Goal: Information Seeking & Learning: Learn about a topic

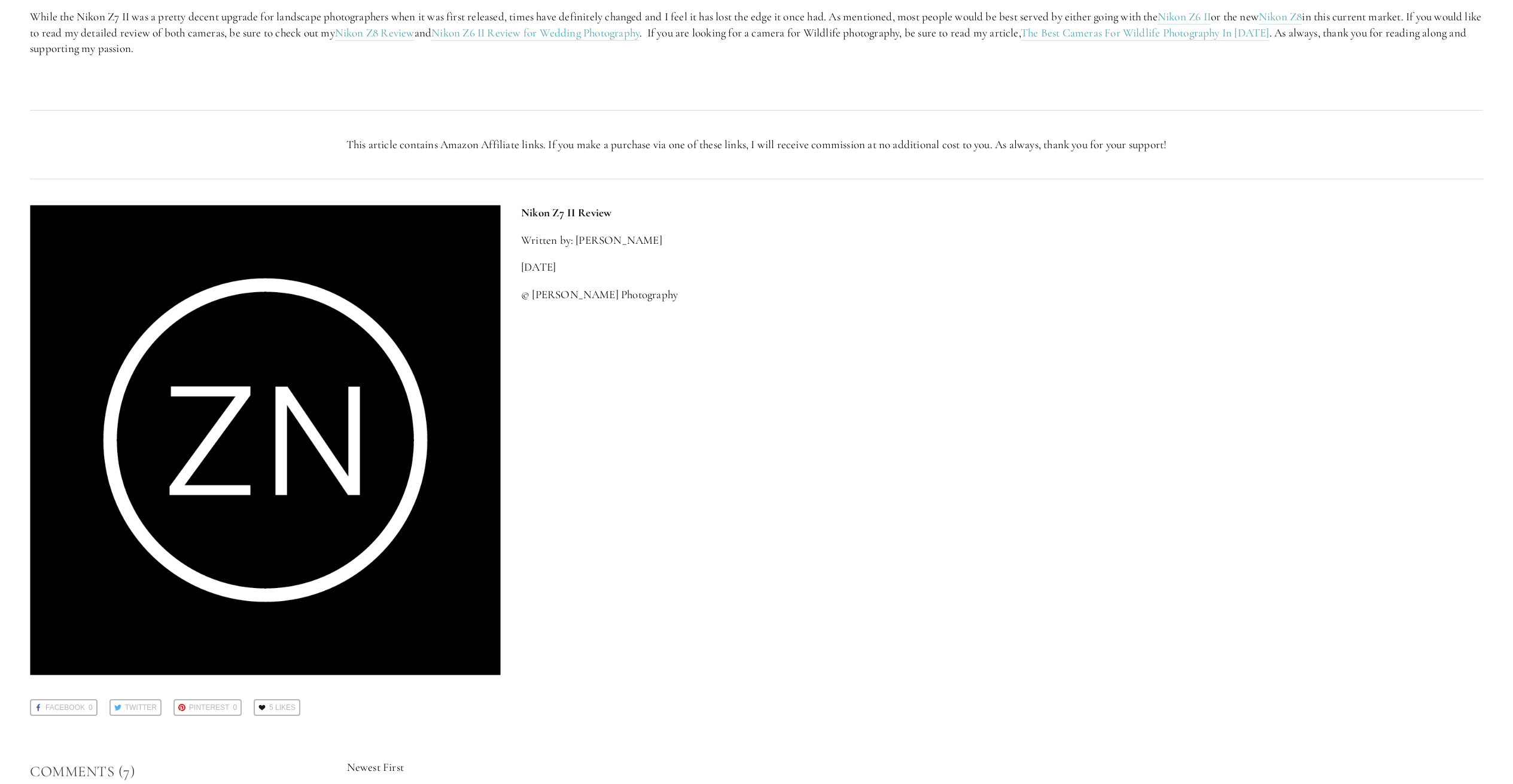
scroll to position [2978, 0]
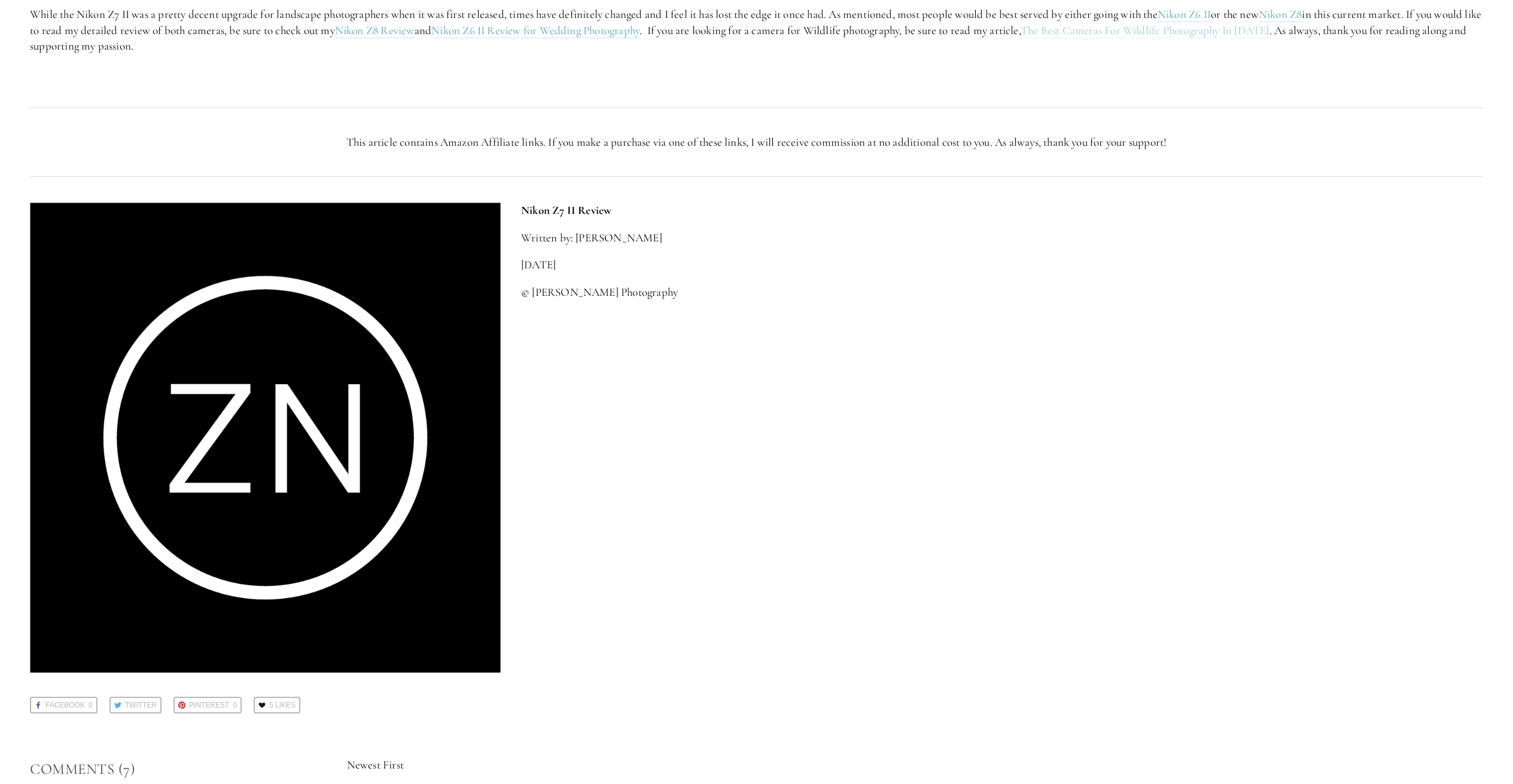
click at [1252, 31] on link "The Best Cameras For Wildlife Photography In 2024" at bounding box center [1145, 31] width 249 height 15
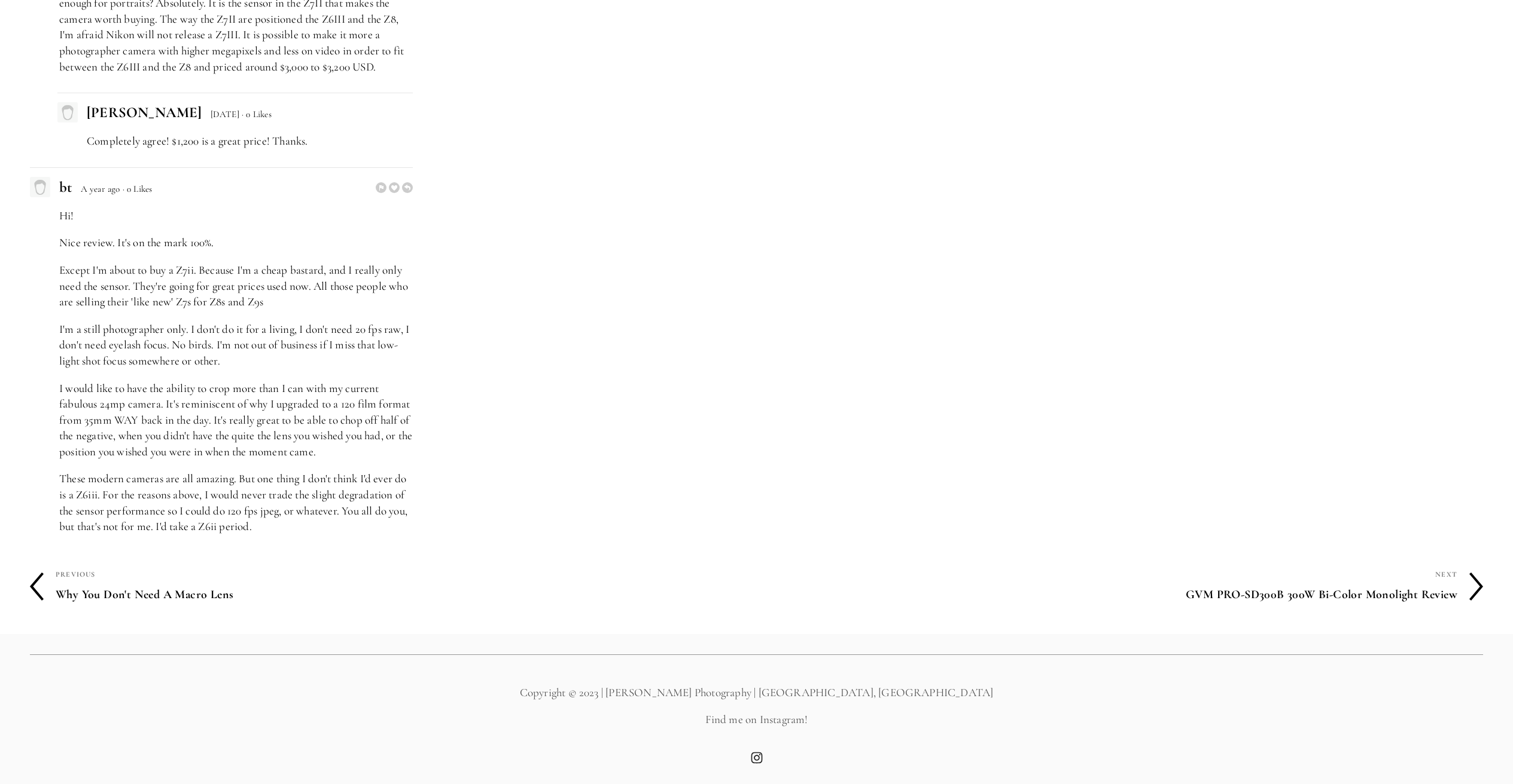
scroll to position [4601, 0]
click at [133, 596] on h4 "Why You Don't Need A Macro Lens" at bounding box center [406, 594] width 701 height 25
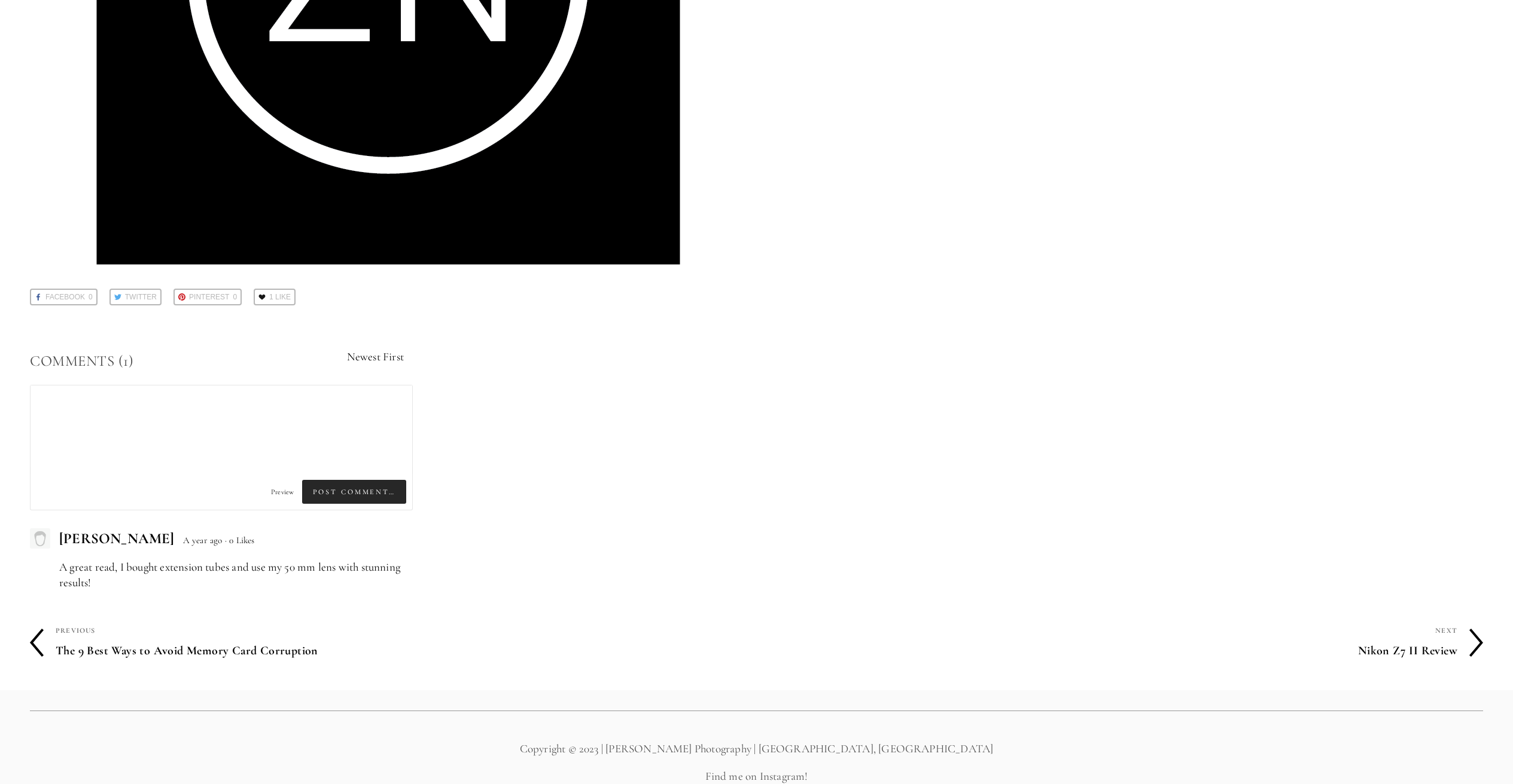
scroll to position [2778, 0]
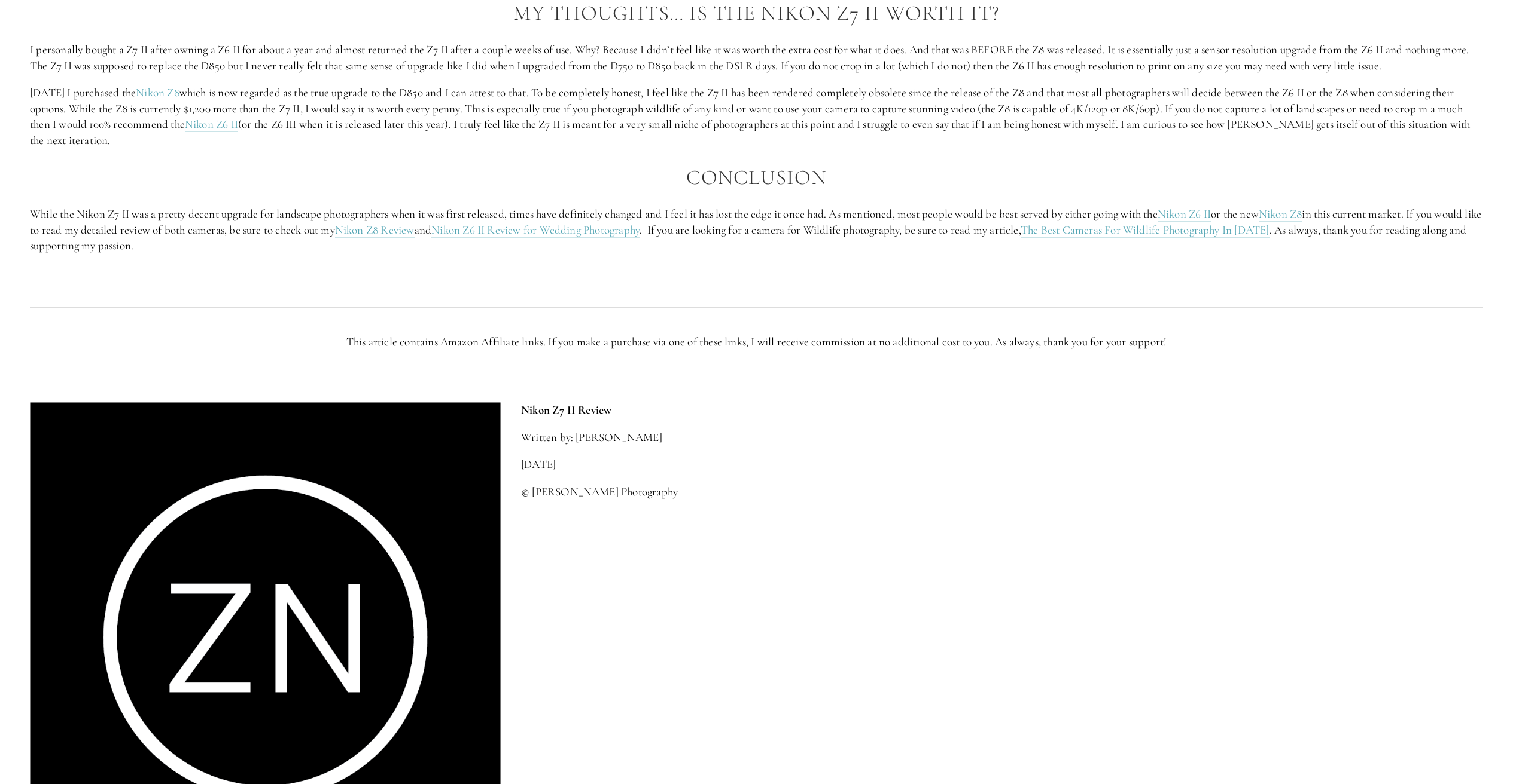
scroll to position [3171, 0]
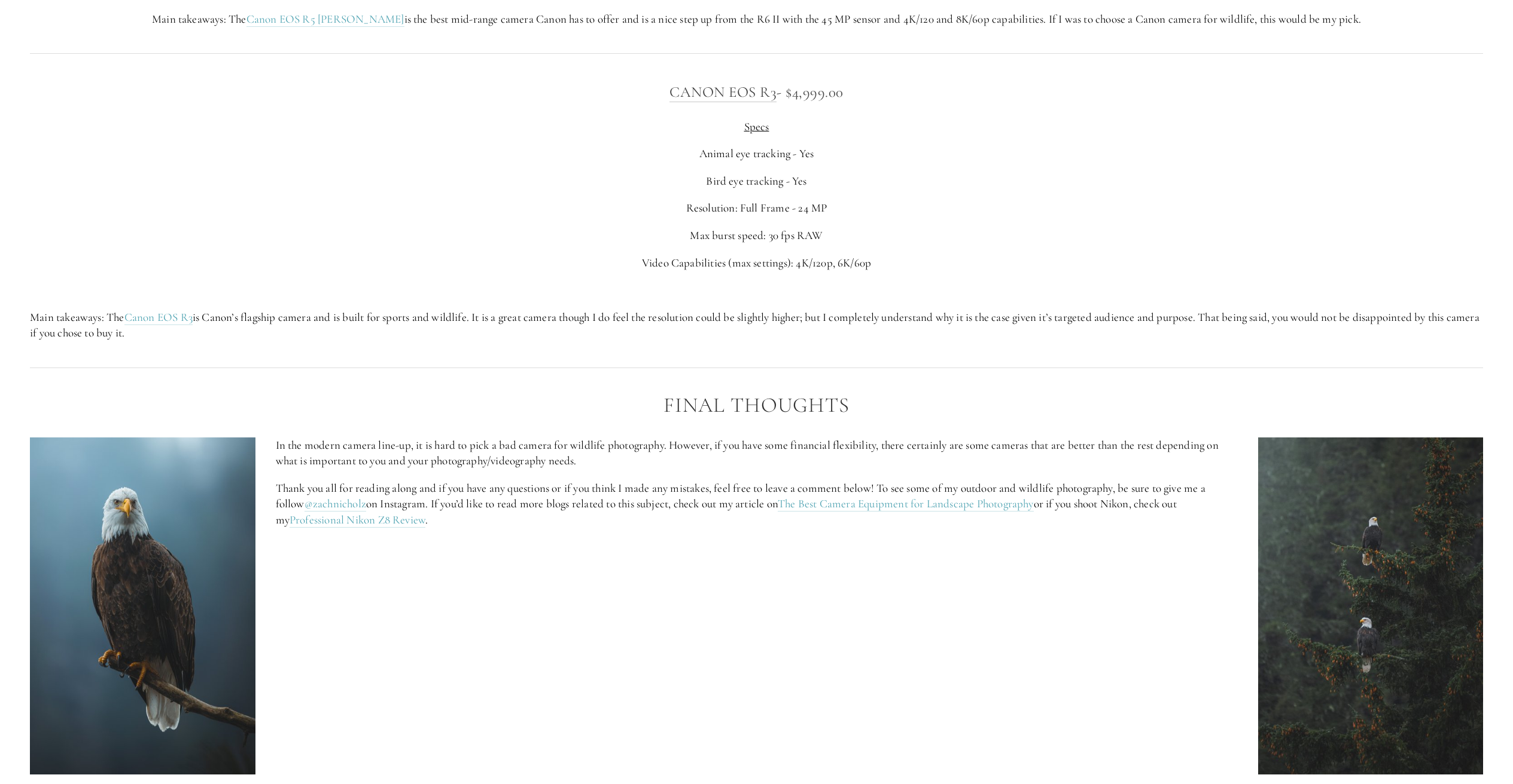
scroll to position [5554, 0]
